Goal: Information Seeking & Learning: Learn about a topic

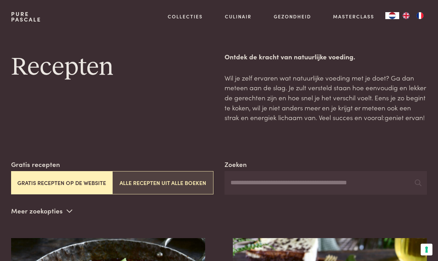
click at [173, 180] on button "Alle recepten uit alle boeken" at bounding box center [162, 182] width 101 height 23
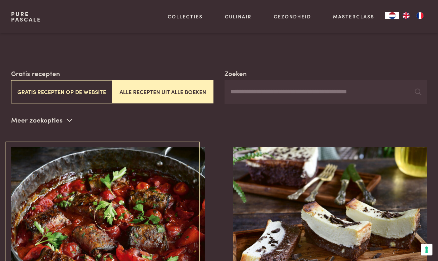
scroll to position [90, 0]
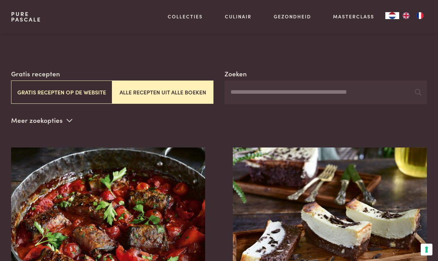
click at [68, 118] on icon at bounding box center [70, 120] width 6 height 7
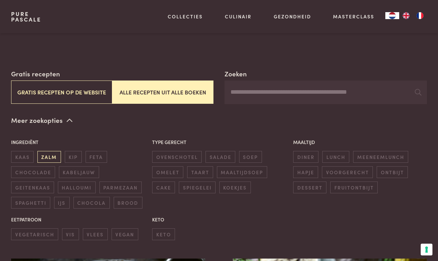
click at [52, 153] on span "zalm" at bounding box center [49, 156] width 24 height 11
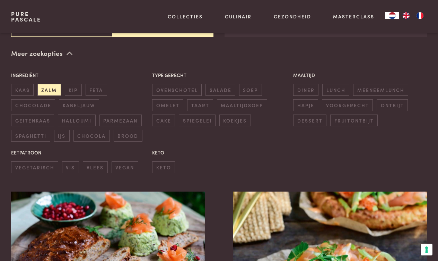
scroll to position [158, 0]
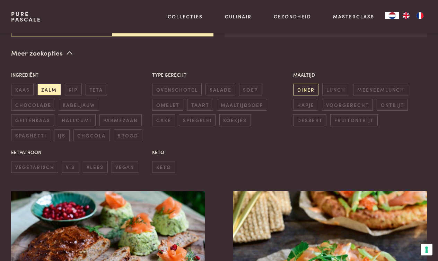
click at [307, 87] on span "diner" at bounding box center [305, 89] width 25 height 11
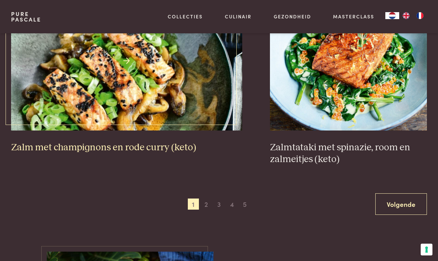
scroll to position [1364, 0]
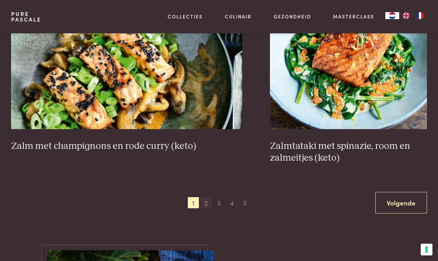
click at [206, 197] on span "2" at bounding box center [206, 202] width 11 height 11
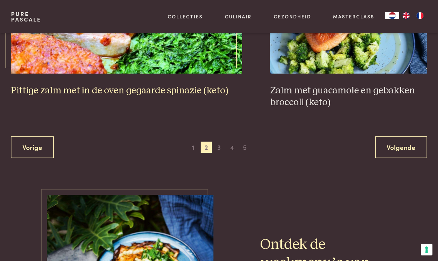
scroll to position [1421, 0]
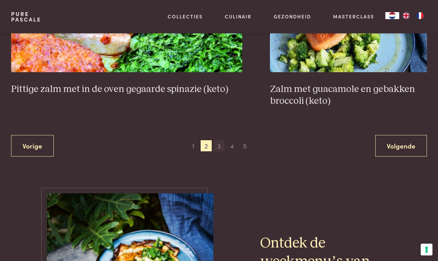
click at [219, 140] on span "3" at bounding box center [218, 145] width 11 height 11
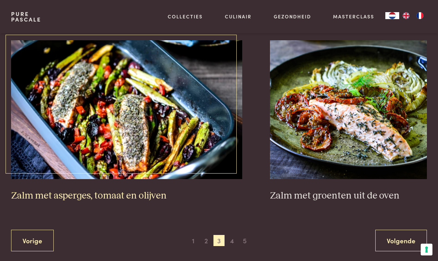
scroll to position [1302, 0]
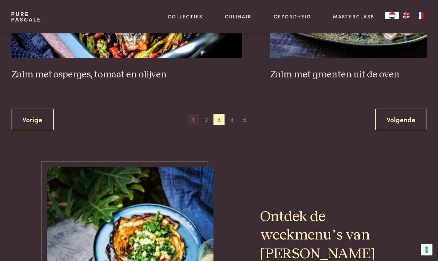
click at [193, 115] on span "1" at bounding box center [193, 119] width 11 height 11
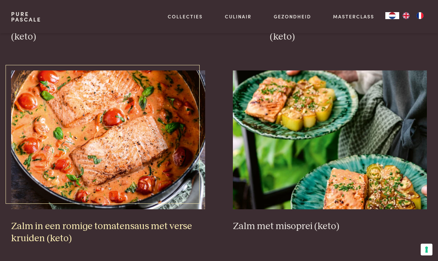
scroll to position [872, 0]
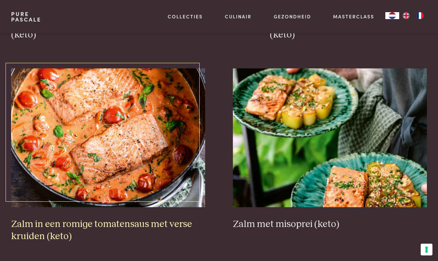
click at [109, 131] on img at bounding box center [108, 137] width 194 height 139
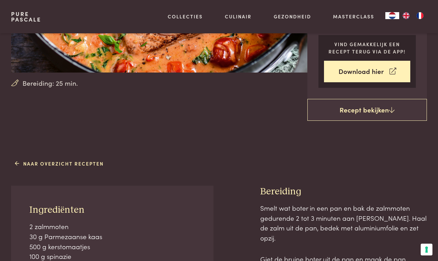
scroll to position [149, 0]
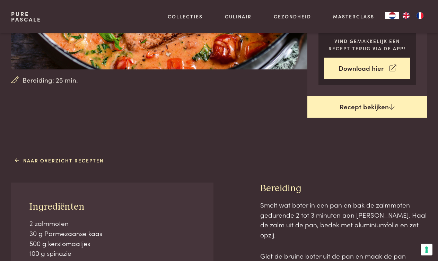
click at [362, 105] on link "Recept bekijken" at bounding box center [367, 107] width 120 height 22
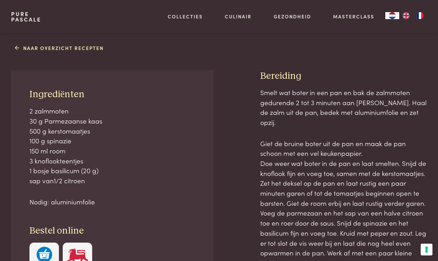
scroll to position [258, 0]
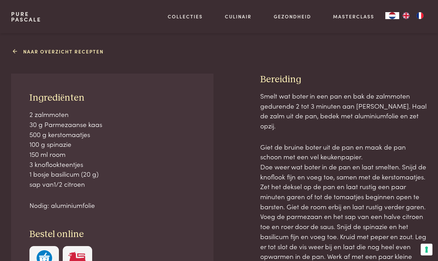
click at [47, 48] on link "Naar overzicht recepten" at bounding box center [59, 51] width 89 height 7
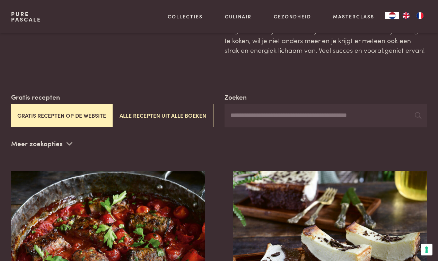
scroll to position [68, 0]
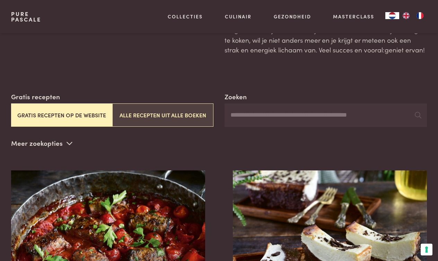
click at [145, 113] on button "Alle recepten uit alle boeken" at bounding box center [162, 114] width 101 height 23
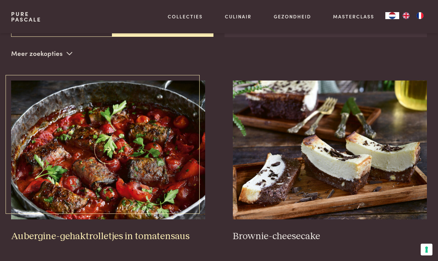
scroll to position [158, 0]
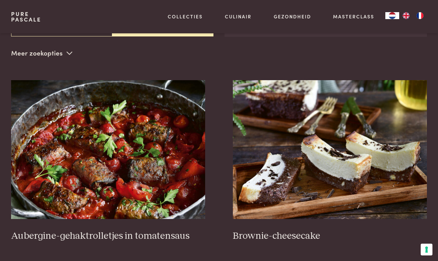
click at [46, 54] on p "Meer zoekopties" at bounding box center [41, 53] width 61 height 10
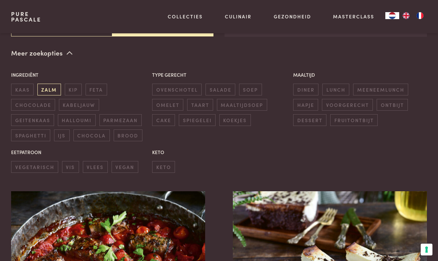
click at [49, 87] on span "zalm" at bounding box center [49, 89] width 24 height 11
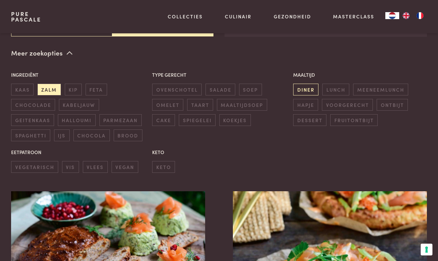
click at [305, 87] on span "diner" at bounding box center [305, 89] width 25 height 11
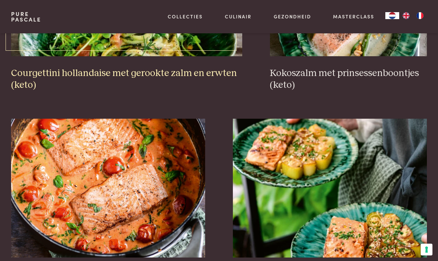
scroll to position [822, 0]
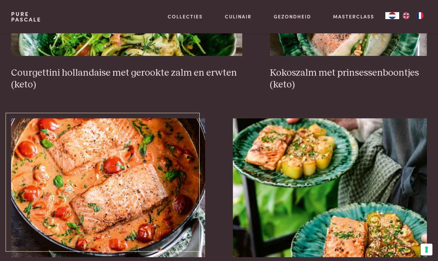
click at [105, 180] on img at bounding box center [108, 187] width 194 height 139
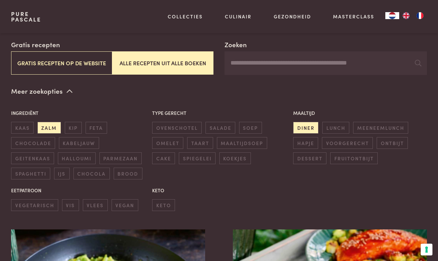
scroll to position [125, 0]
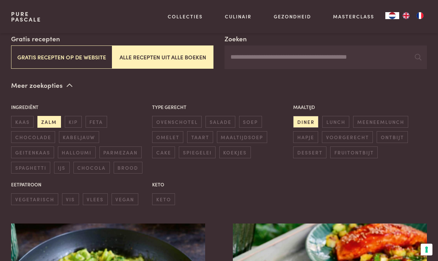
click at [48, 121] on span "zalm" at bounding box center [49, 121] width 24 height 11
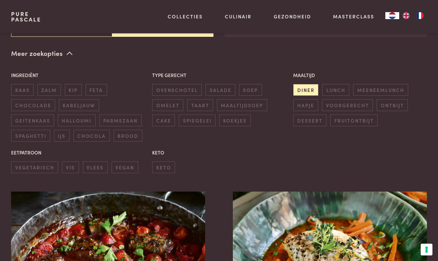
scroll to position [158, 0]
click at [72, 86] on span "kip" at bounding box center [73, 89] width 17 height 11
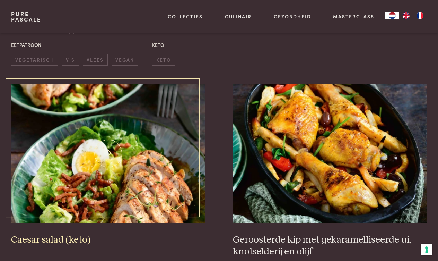
scroll to position [264, 0]
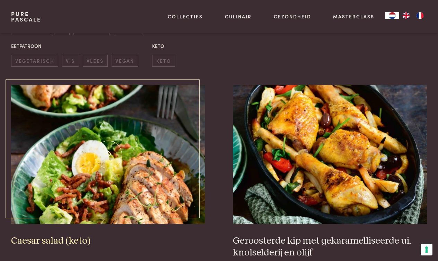
click at [108, 149] on img at bounding box center [108, 154] width 194 height 139
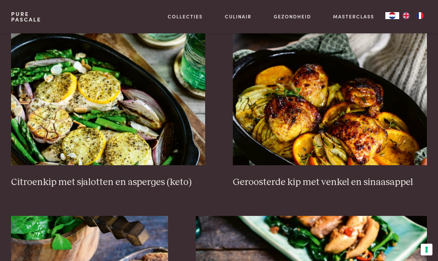
scroll to position [917, 0]
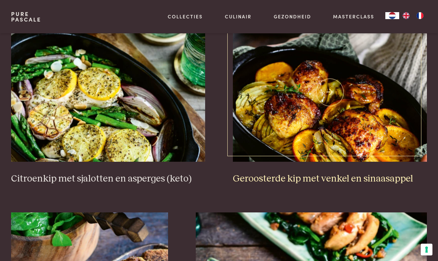
click at [327, 86] on img at bounding box center [330, 92] width 194 height 139
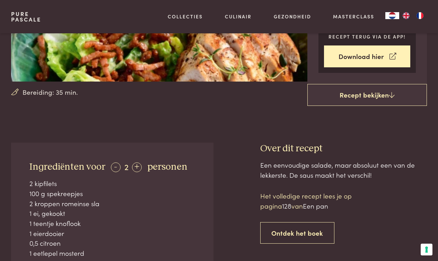
scroll to position [138, 0]
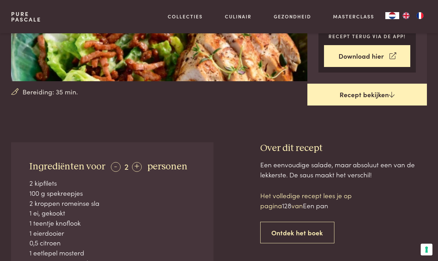
click at [357, 93] on link "Recept bekijken" at bounding box center [367, 95] width 120 height 22
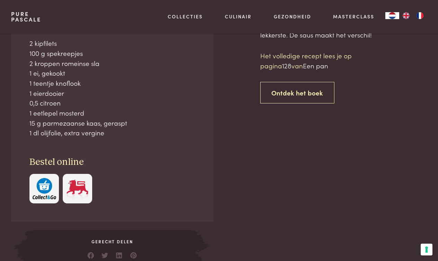
scroll to position [278, 0]
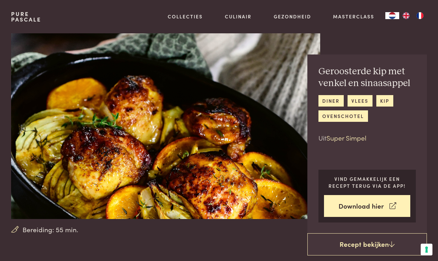
click at [349, 140] on link "Super Simpel" at bounding box center [346, 137] width 40 height 9
click at [344, 137] on link "Super Simpel" at bounding box center [346, 137] width 40 height 9
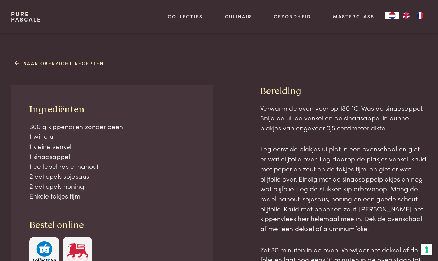
scroll to position [236, 0]
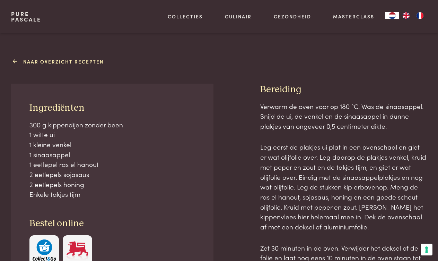
click at [95, 62] on link "Naar overzicht recepten" at bounding box center [59, 61] width 89 height 7
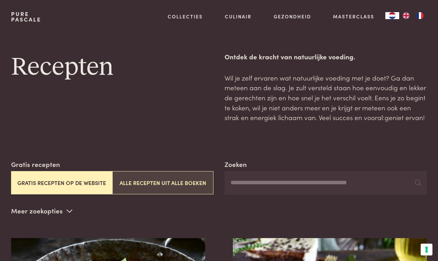
click at [151, 177] on button "Alle recepten uit alle boeken" at bounding box center [162, 182] width 101 height 23
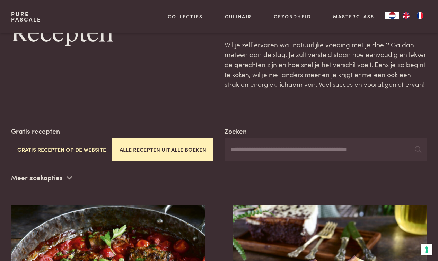
scroll to position [28, 0]
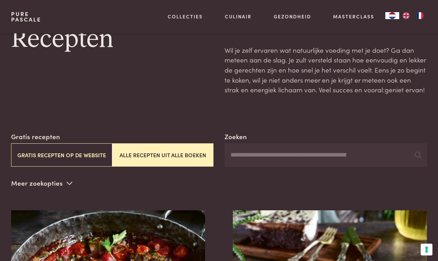
click at [240, 156] on input "Zoeken" at bounding box center [326, 155] width 202 height 24
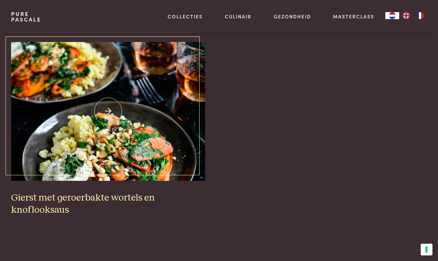
scroll to position [196, 0]
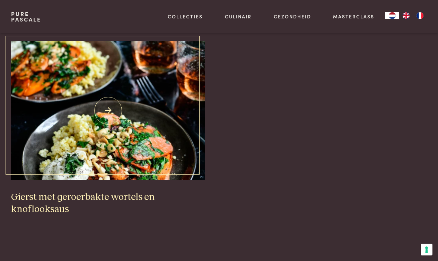
type input "******"
click at [108, 107] on img at bounding box center [108, 110] width 194 height 139
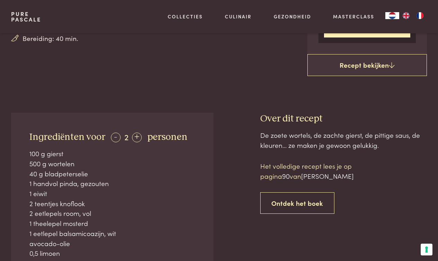
scroll to position [194, 0]
